Goal: Task Accomplishment & Management: Use online tool/utility

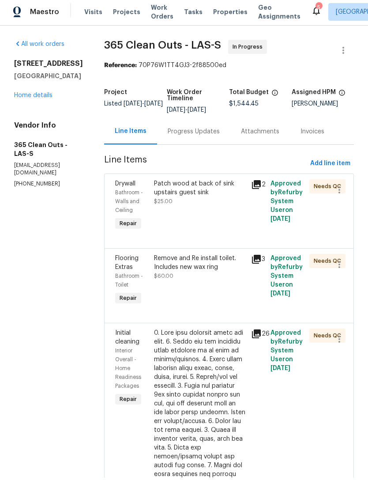
scroll to position [1024, 0]
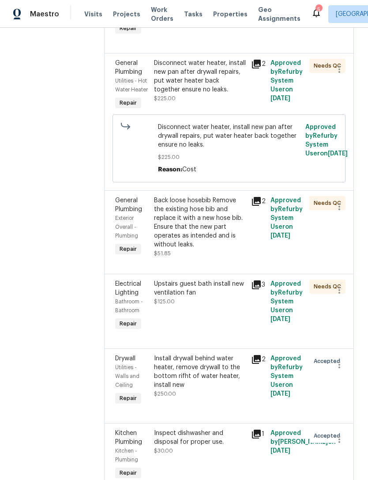
click at [199, 429] on div "Inspect dishwasher and disposal for proper use." at bounding box center [200, 438] width 92 height 18
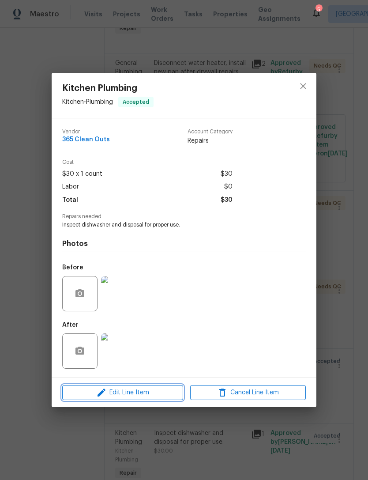
click at [129, 394] on span "Edit Line Item" at bounding box center [123, 392] width 116 height 11
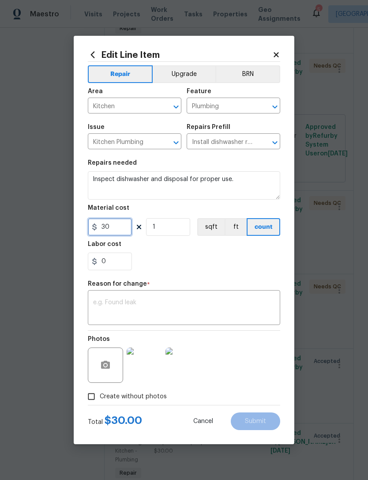
click at [123, 230] on input "30" at bounding box center [110, 227] width 44 height 18
type input "180"
click at [187, 302] on textarea at bounding box center [184, 308] width 182 height 19
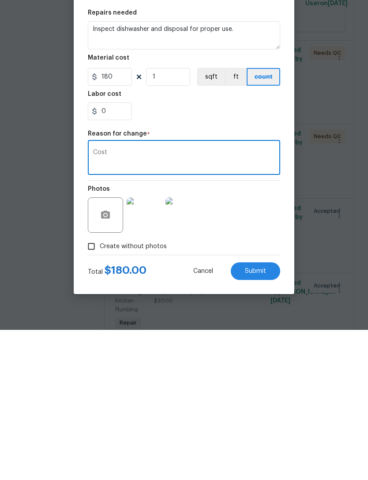
type textarea "Cost"
click at [264, 418] on span "Submit" at bounding box center [255, 421] width 21 height 7
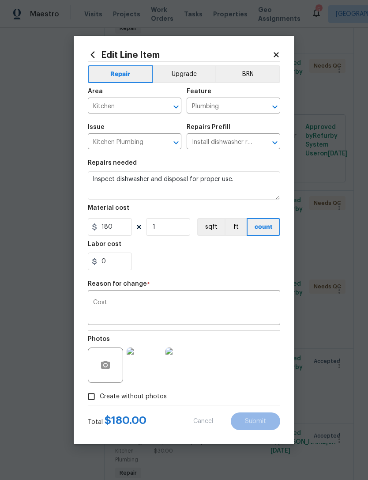
type input "30"
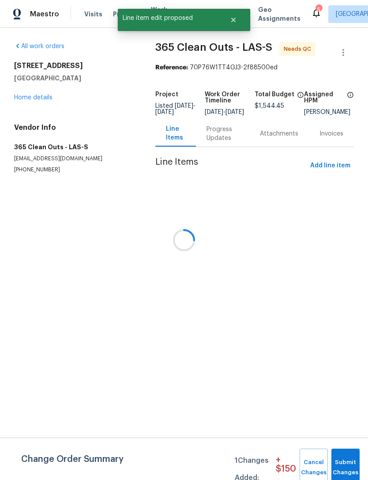
scroll to position [0, 0]
click at [341, 455] on button "Submit Changes" at bounding box center [345, 467] width 28 height 38
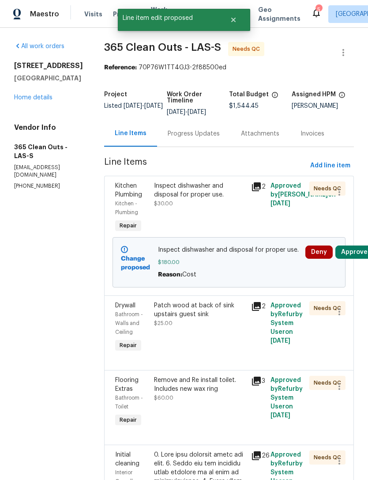
click at [356, 248] on button "Approve" at bounding box center [354, 251] width 38 height 13
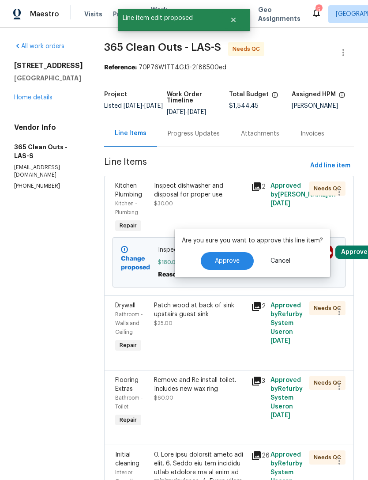
click at [222, 256] on button "Approve" at bounding box center [227, 261] width 53 height 18
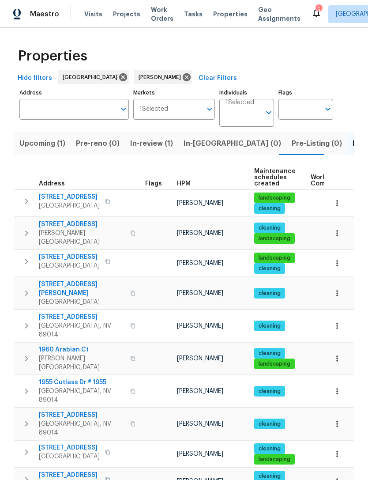
click at [209, 145] on span "In-reno (0)" at bounding box center [233, 143] width 98 height 12
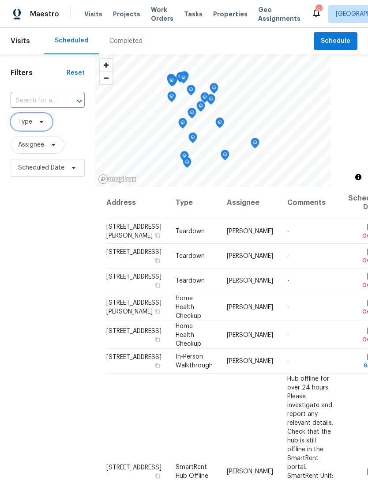
click at [31, 126] on span "Type" at bounding box center [25, 121] width 14 height 9
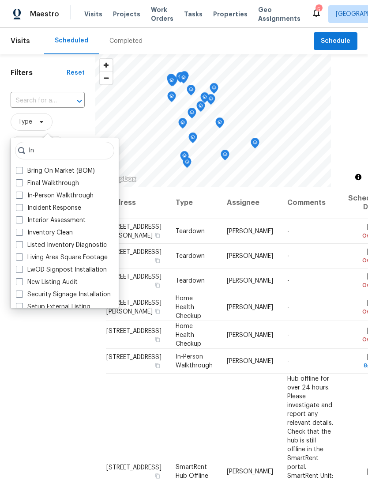
type input "In"
click at [83, 199] on label "In-Person Walkthrough" at bounding box center [55, 195] width 78 height 9
click at [22, 197] on input "In-Person Walkthrough" at bounding box center [19, 194] width 6 height 6
checkbox input "true"
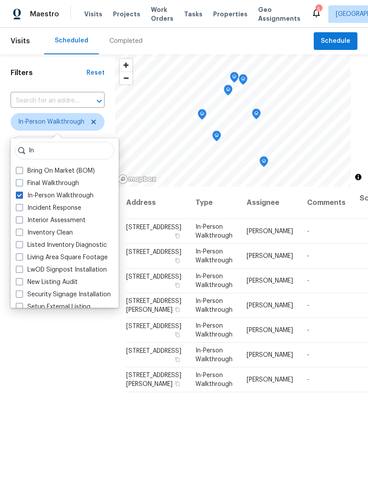
click at [26, 362] on div "Filters Reset ​ In-Person Walkthrough Assignee Scheduled Date" at bounding box center [57, 312] width 115 height 516
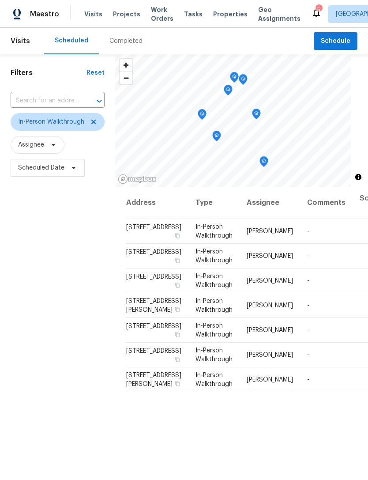
click at [266, 160] on icon "Map marker" at bounding box center [264, 162] width 8 height 10
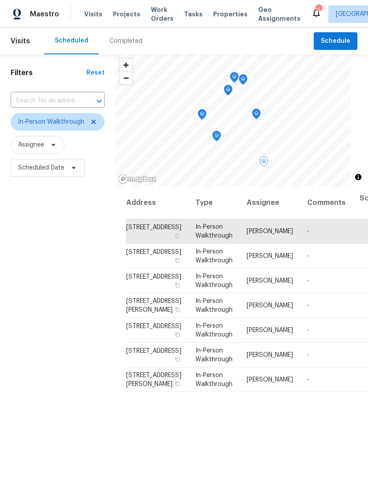
click at [257, 111] on icon "Map marker" at bounding box center [256, 114] width 8 height 10
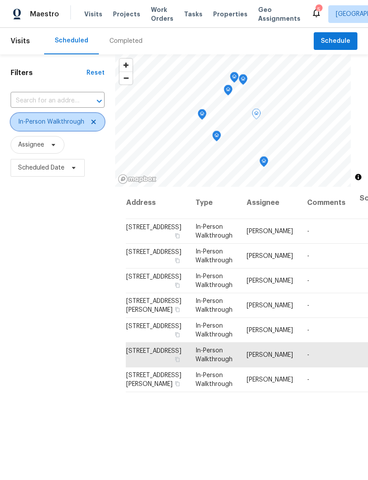
click at [93, 122] on icon at bounding box center [93, 122] width 4 height 4
